Goal: Task Accomplishment & Management: Manage account settings

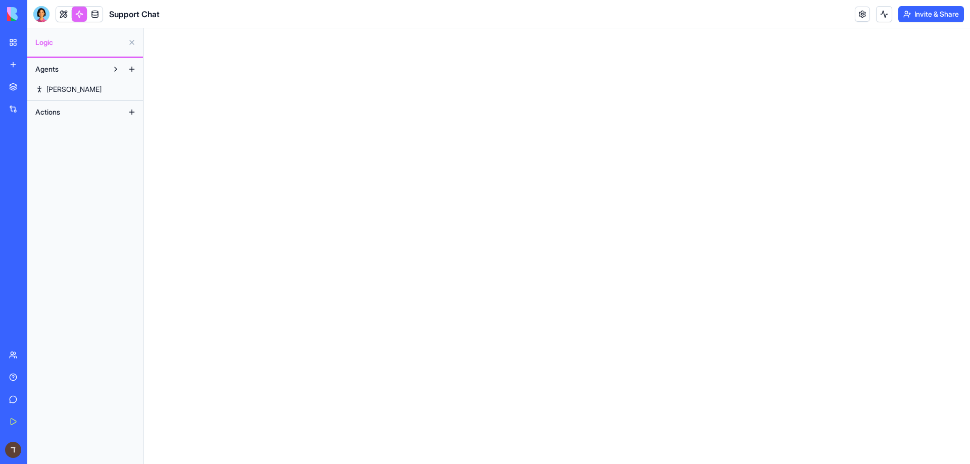
click at [15, 19] on img at bounding box center [38, 14] width 63 height 14
click at [23, 12] on img at bounding box center [38, 14] width 63 height 14
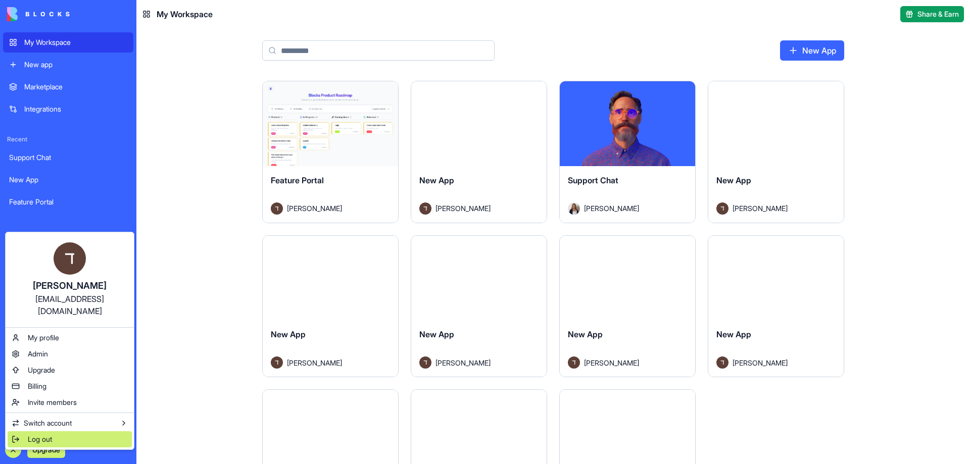
click at [17, 431] on div "Log out" at bounding box center [70, 439] width 124 height 16
